Goal: Task Accomplishment & Management: Manage account settings

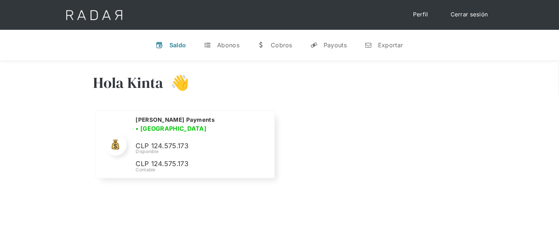
click at [470, 13] on link "Cerrar sesión" at bounding box center [469, 14] width 53 height 15
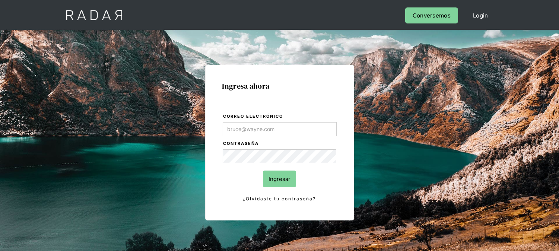
type input "[EMAIL_ADDRESS][DOMAIN_NAME]"
click at [284, 179] on input "Ingresar" at bounding box center [279, 179] width 33 height 17
